Goal: Navigation & Orientation: Find specific page/section

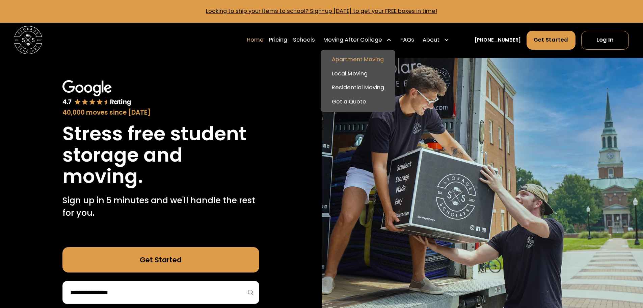
click at [376, 59] on link "Apartment Moving" at bounding box center [358, 60] width 69 height 14
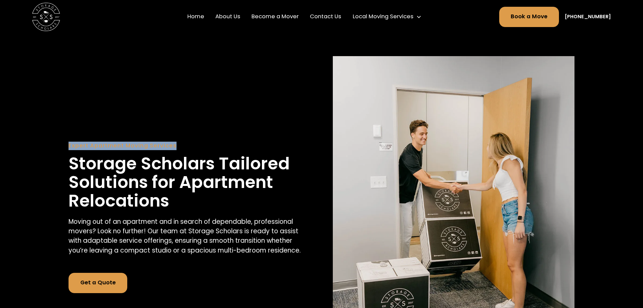
drag, startPoint x: 66, startPoint y: 145, endPoint x: 191, endPoint y: 147, distance: 125.6
click at [191, 147] on div "Expert Apartment Moving Services Storage Scholars Tailored Solutions for Apartm…" at bounding box center [321, 217] width 643 height 367
copy div "Expert Apartment Moving Services"
click at [215, 20] on nav "Home About Us Become a Mover Contact Us Local Moving Services Local Moving Apar…" at bounding box center [304, 17] width 240 height 20
click at [207, 18] on link "Home" at bounding box center [195, 17] width 23 height 20
